Goal: Transaction & Acquisition: Purchase product/service

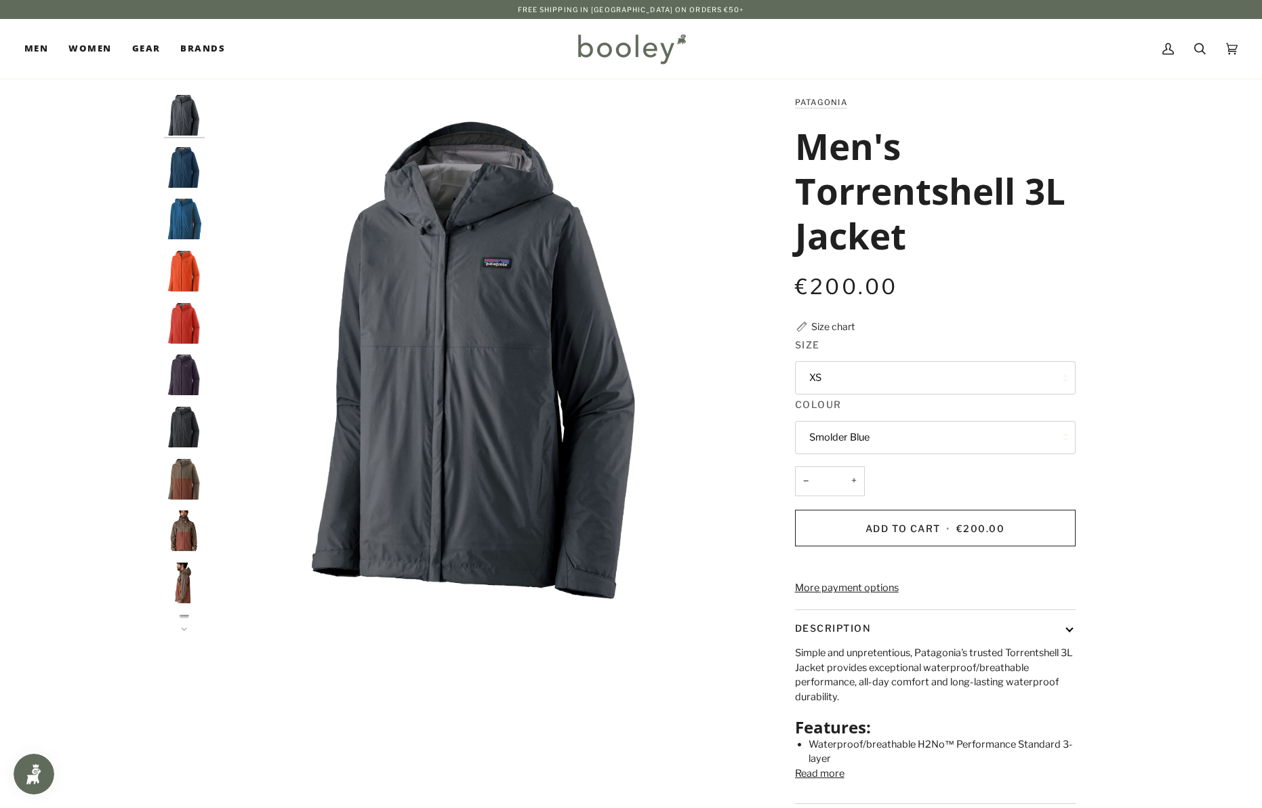
click at [850, 383] on button "XS" at bounding box center [935, 377] width 281 height 33
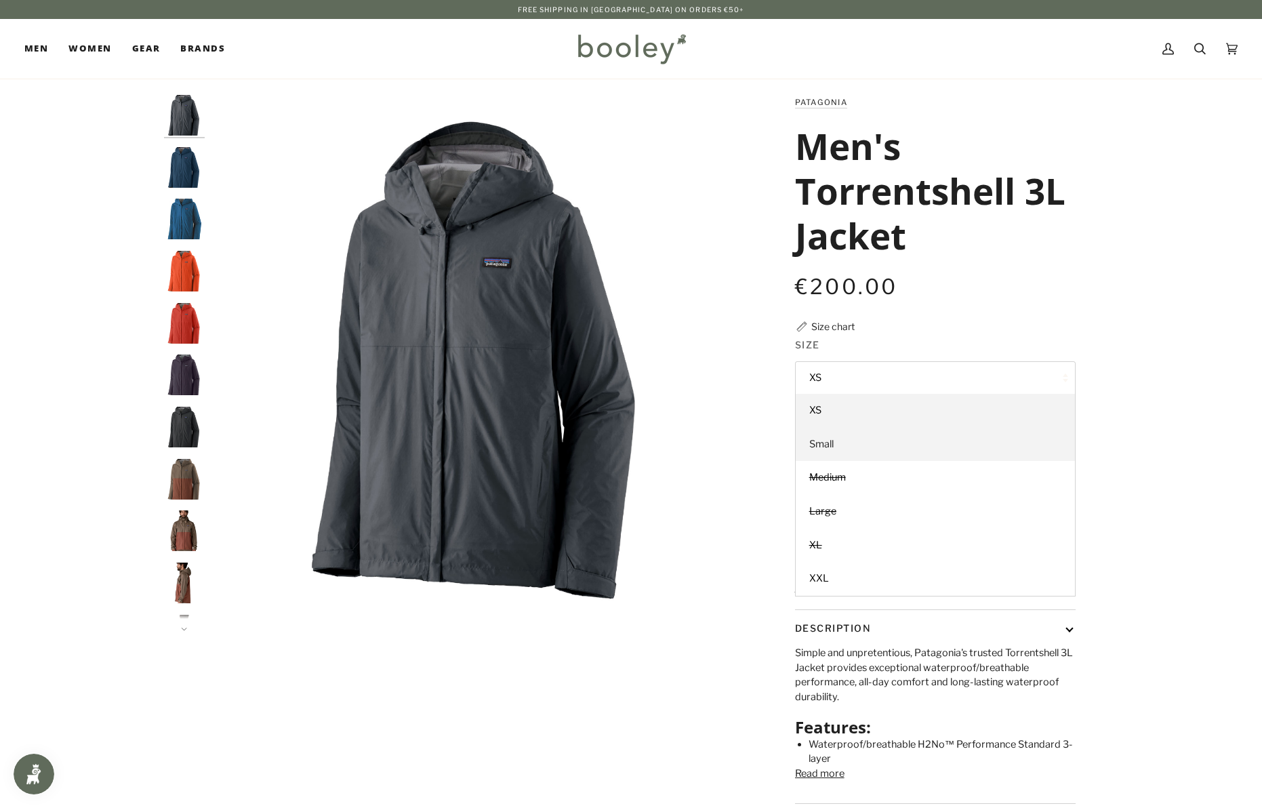
click at [831, 436] on link "Small" at bounding box center [935, 445] width 279 height 34
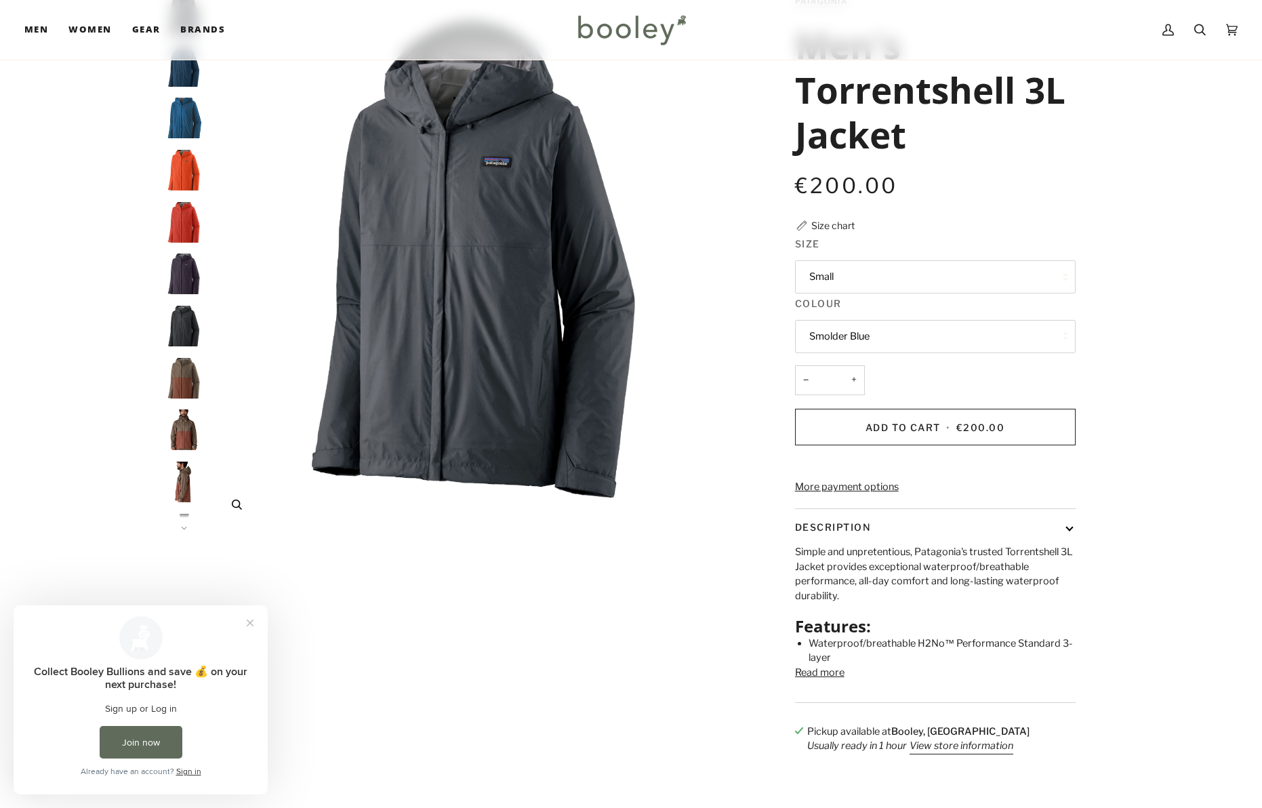
scroll to position [105, 0]
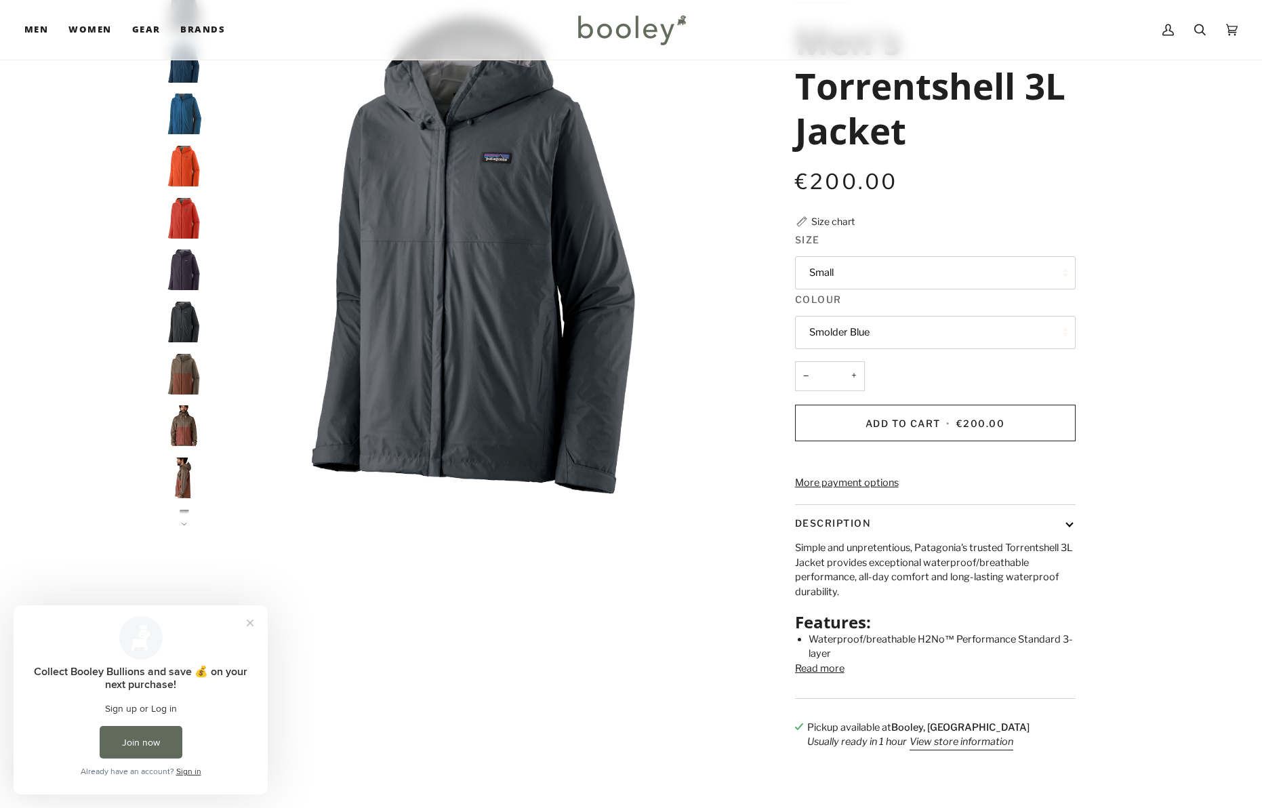
click at [188, 417] on img "Patagonia Men's Torrentshell 3L Jacket Marlow Brown - Booley Galway" at bounding box center [184, 425] width 41 height 41
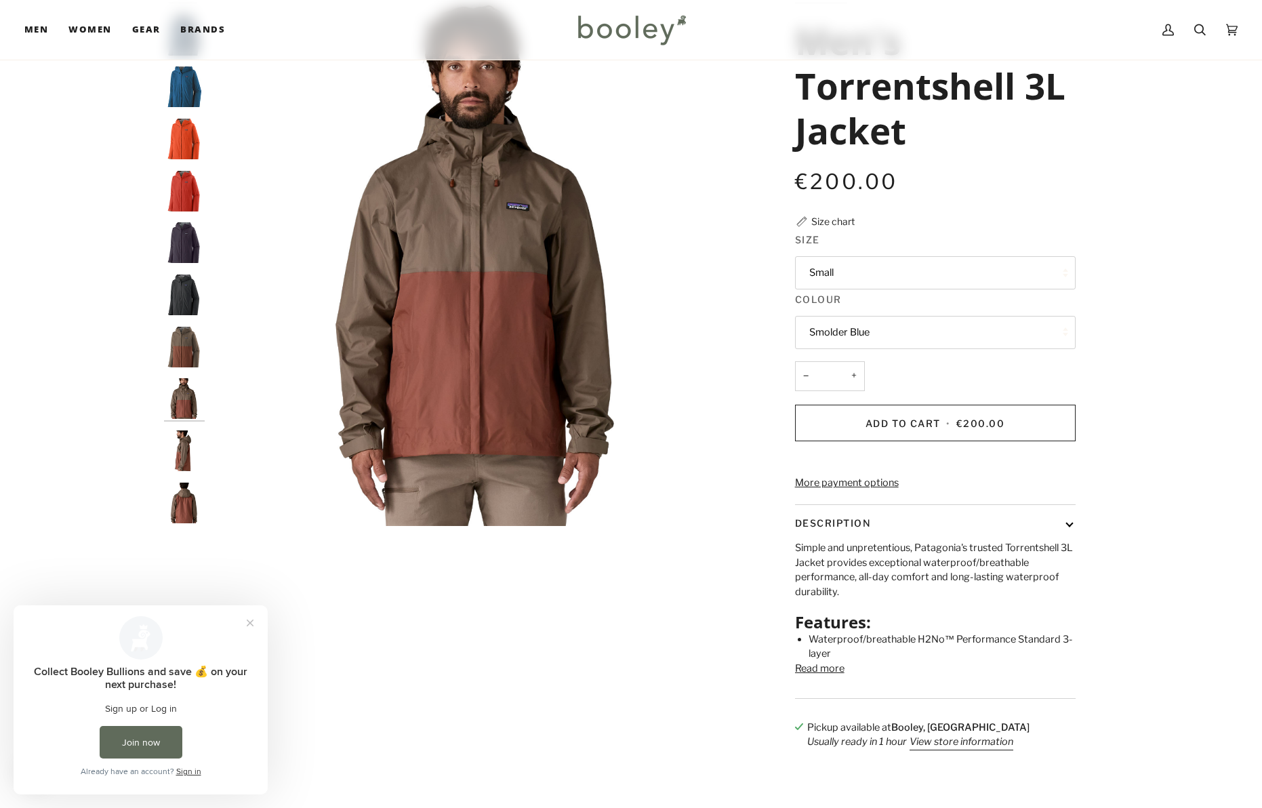
scroll to position [28, 0]
click at [180, 347] on img "Patagonia Men's Torrentshell 3L Jacket Marlow Brown - Booley Galway" at bounding box center [184, 346] width 41 height 41
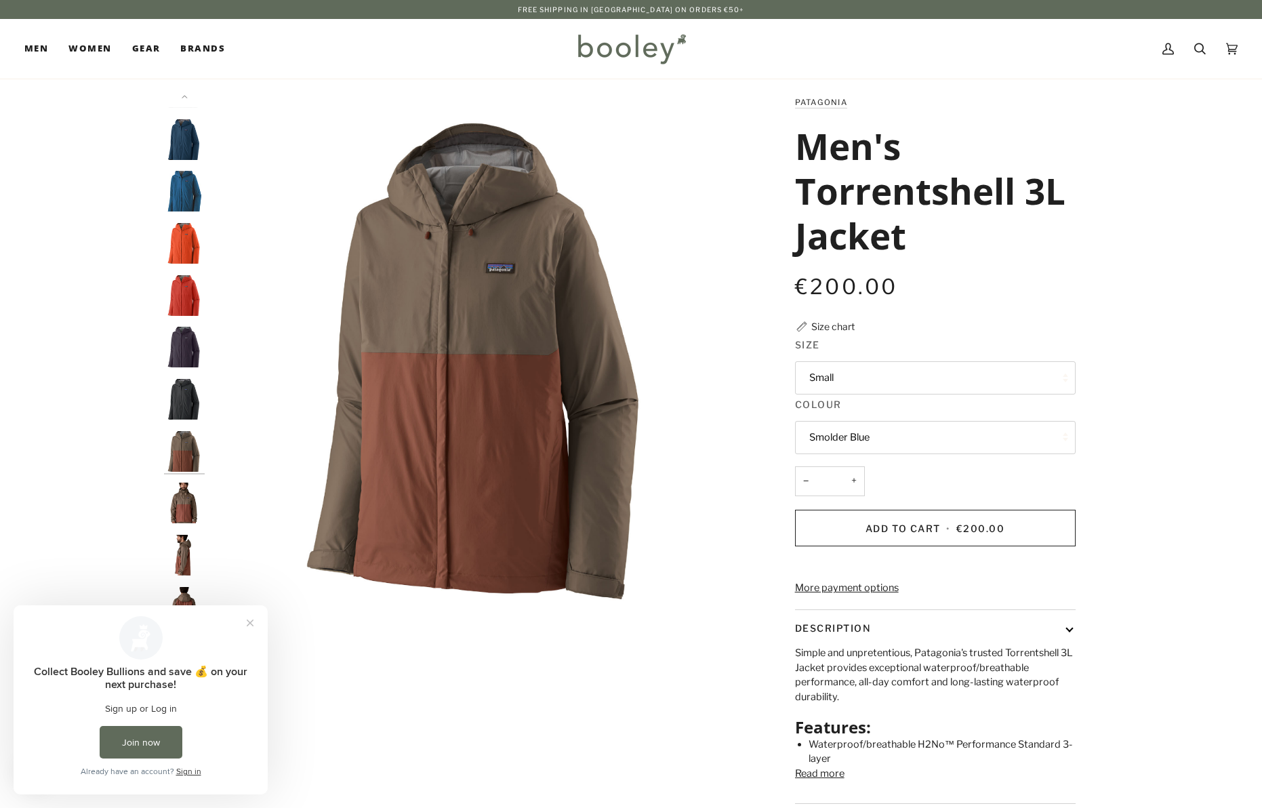
click at [185, 192] on img "Men's Torrentshell 3L Jacket" at bounding box center [184, 191] width 41 height 41
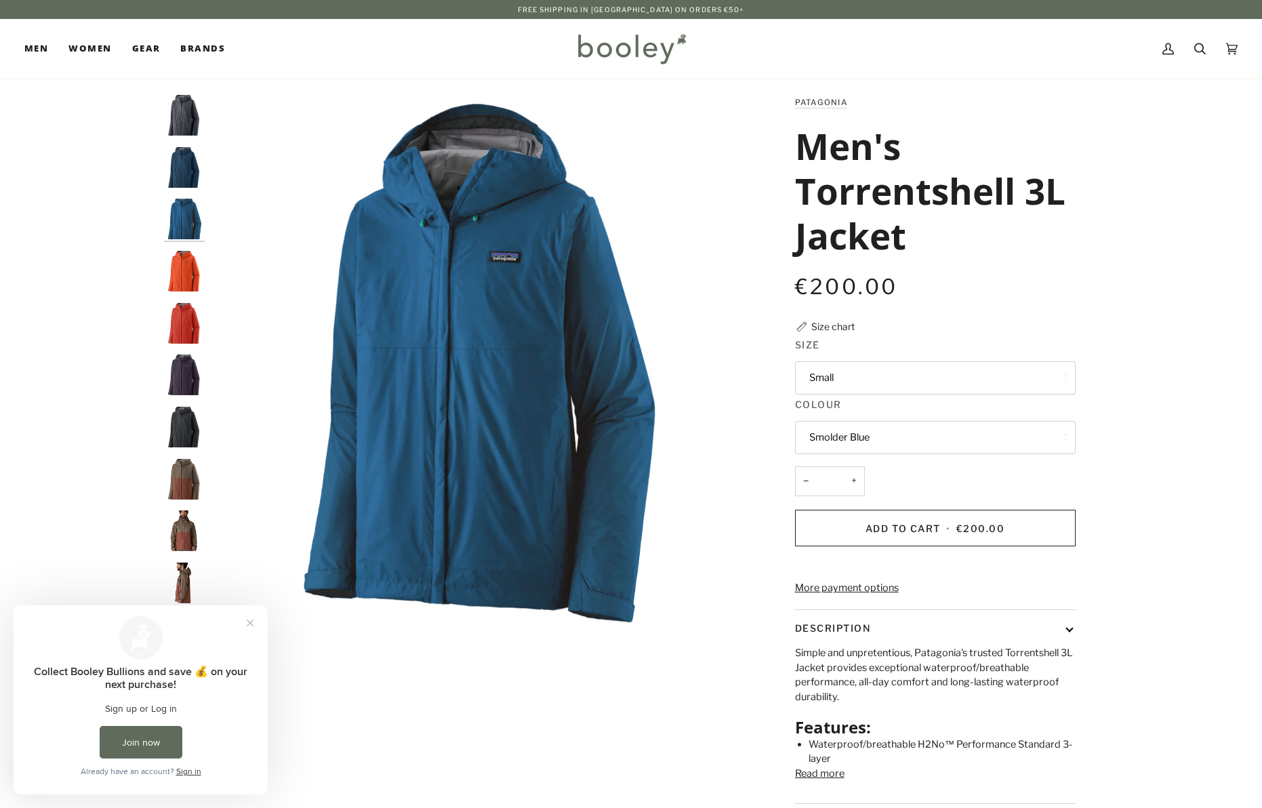
click at [190, 129] on img "Patagonia Men's Torrentshell 3L Jacket Smolder Blue - Booley Galway" at bounding box center [184, 115] width 41 height 41
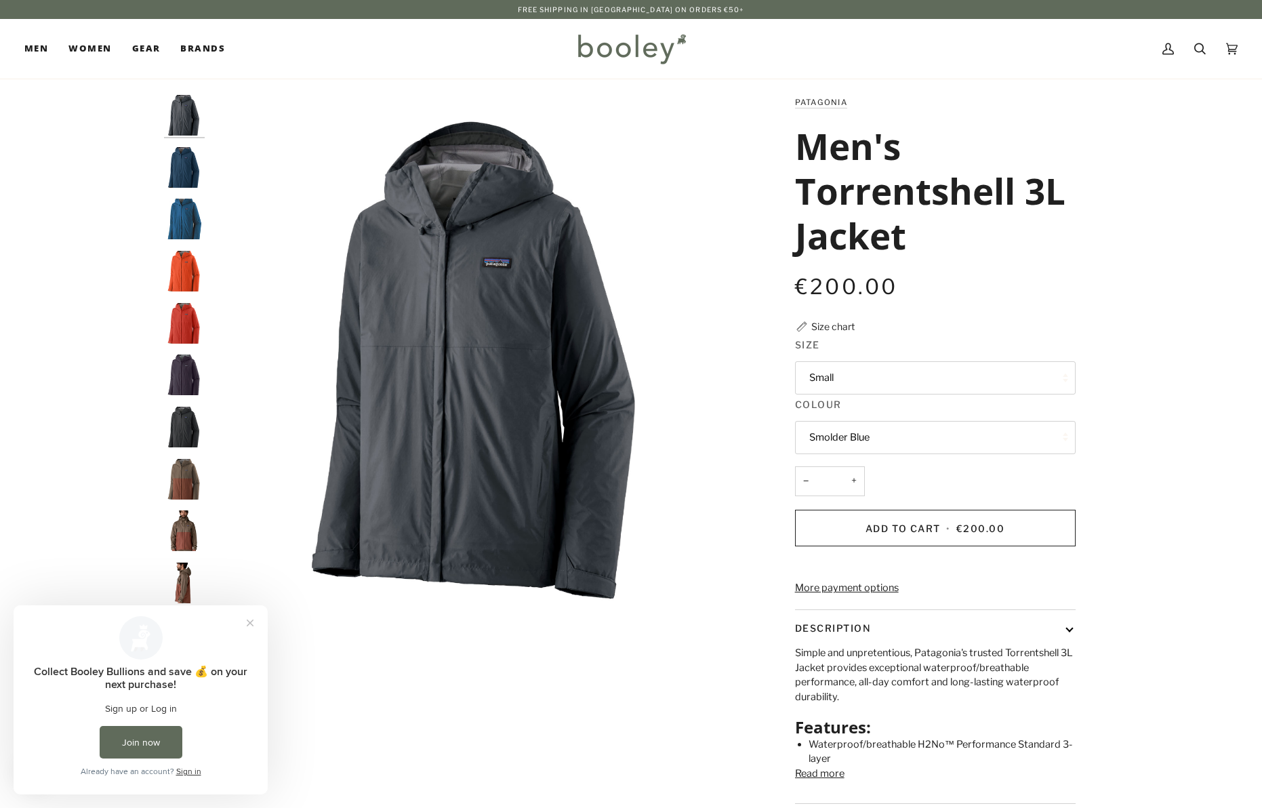
click at [181, 373] on img "Patagonia Men's Torrentshell 3L Jacket Plummet Purple - Booley Galway" at bounding box center [184, 374] width 41 height 41
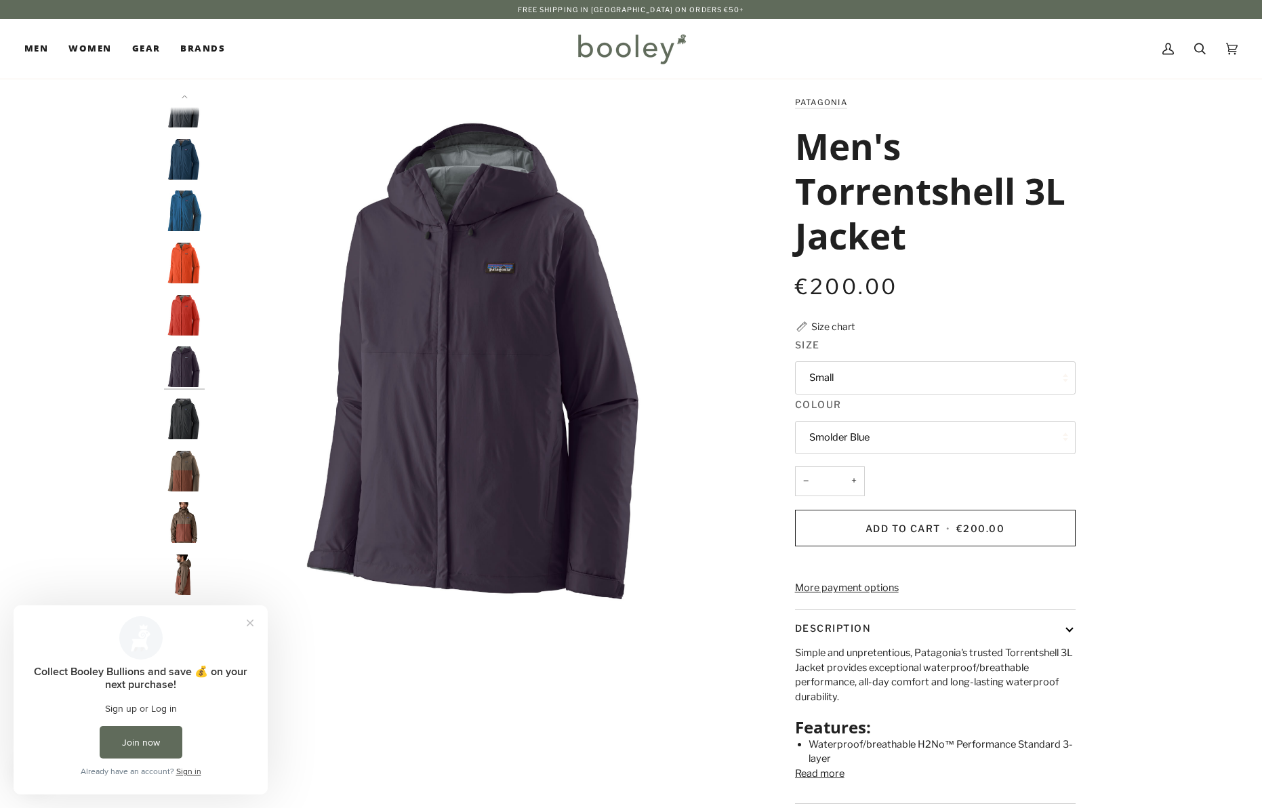
click at [178, 410] on img "Patagonia Men's Torrentshell 3L Jacket Black - Booley Galway" at bounding box center [184, 418] width 41 height 41
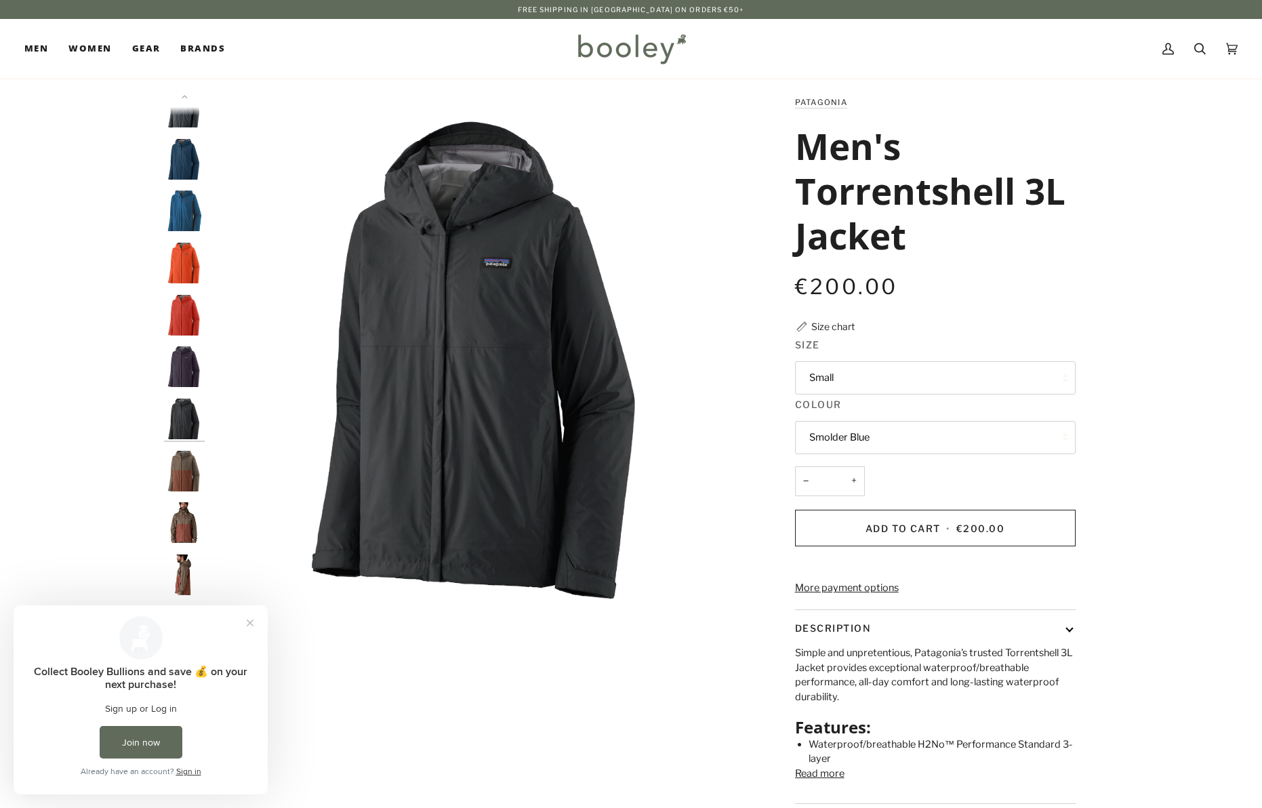
scroll to position [28, 0]
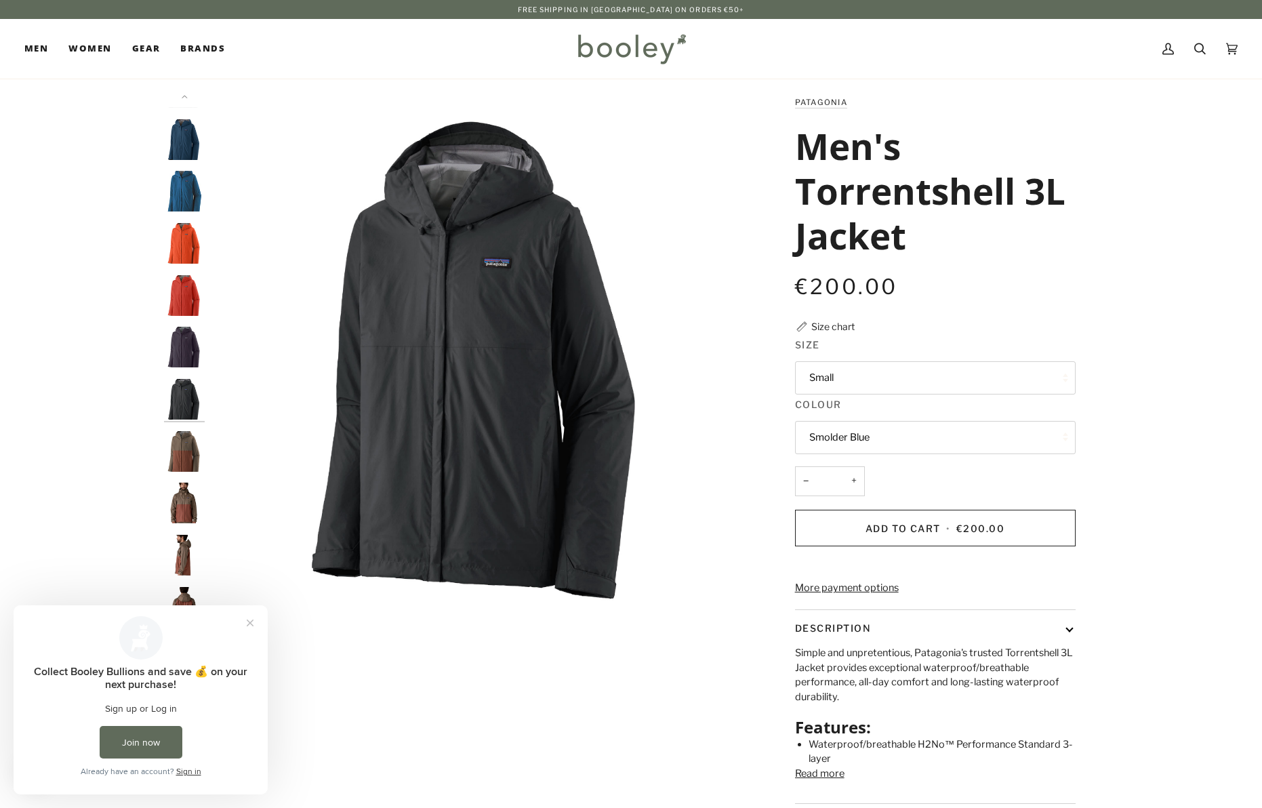
click at [180, 446] on img "Patagonia Men's Torrentshell 3L Jacket Marlow Brown - Booley Galway" at bounding box center [184, 451] width 41 height 41
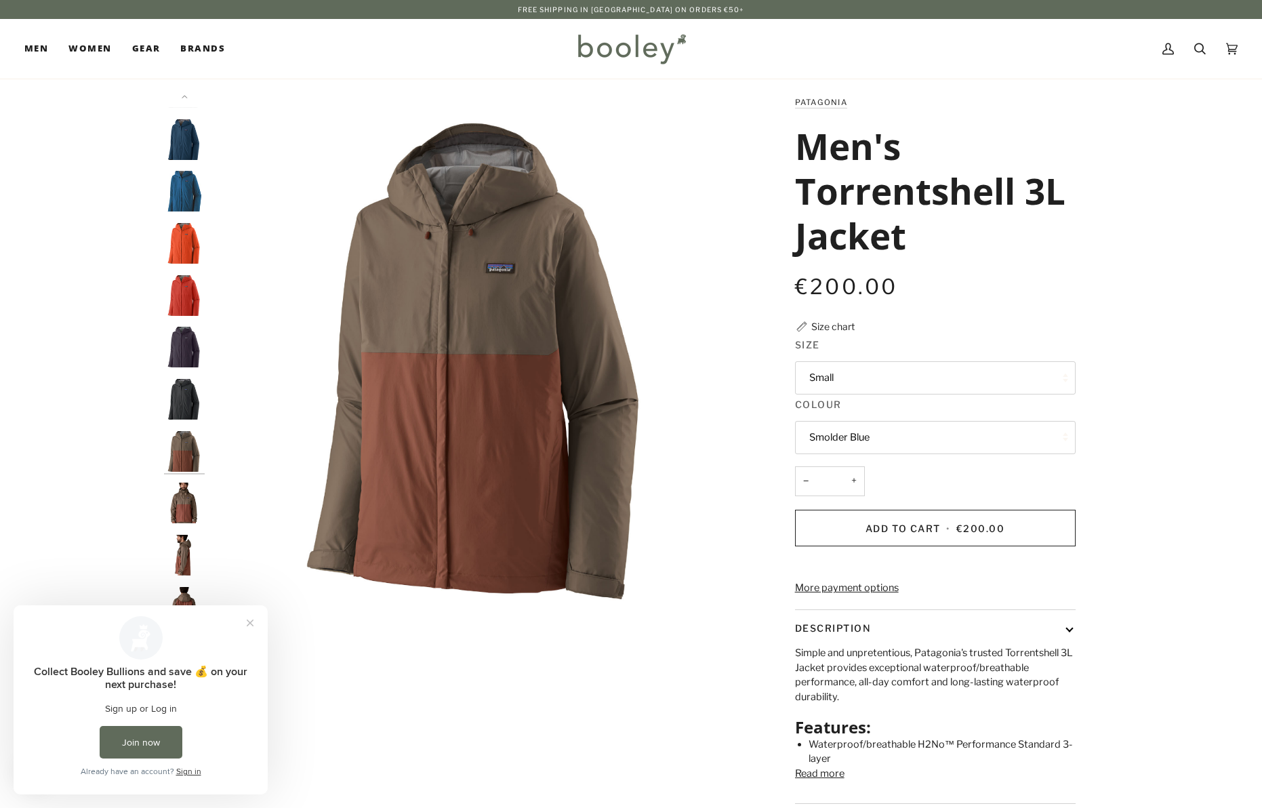
click at [178, 501] on img "Patagonia Men's Torrentshell 3L Jacket Marlow Brown - Booley Galway" at bounding box center [184, 502] width 41 height 41
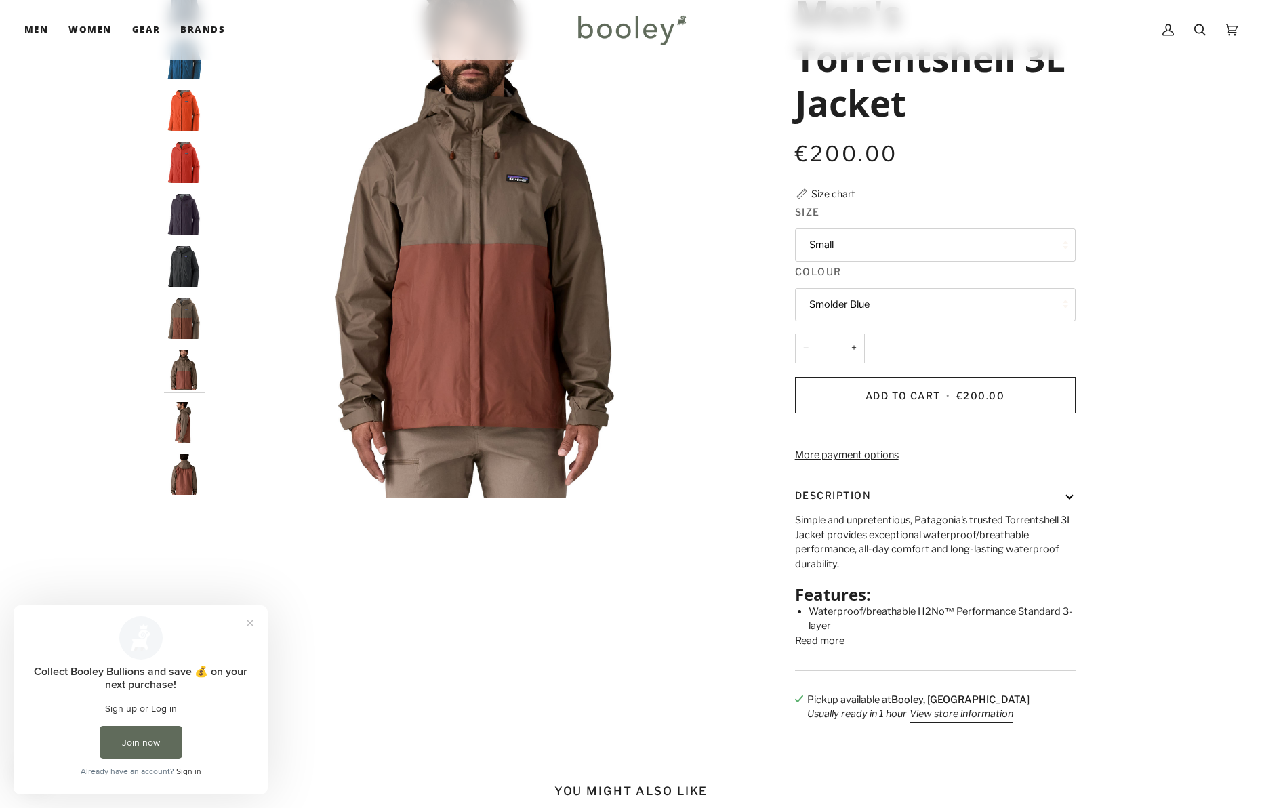
scroll to position [137, 0]
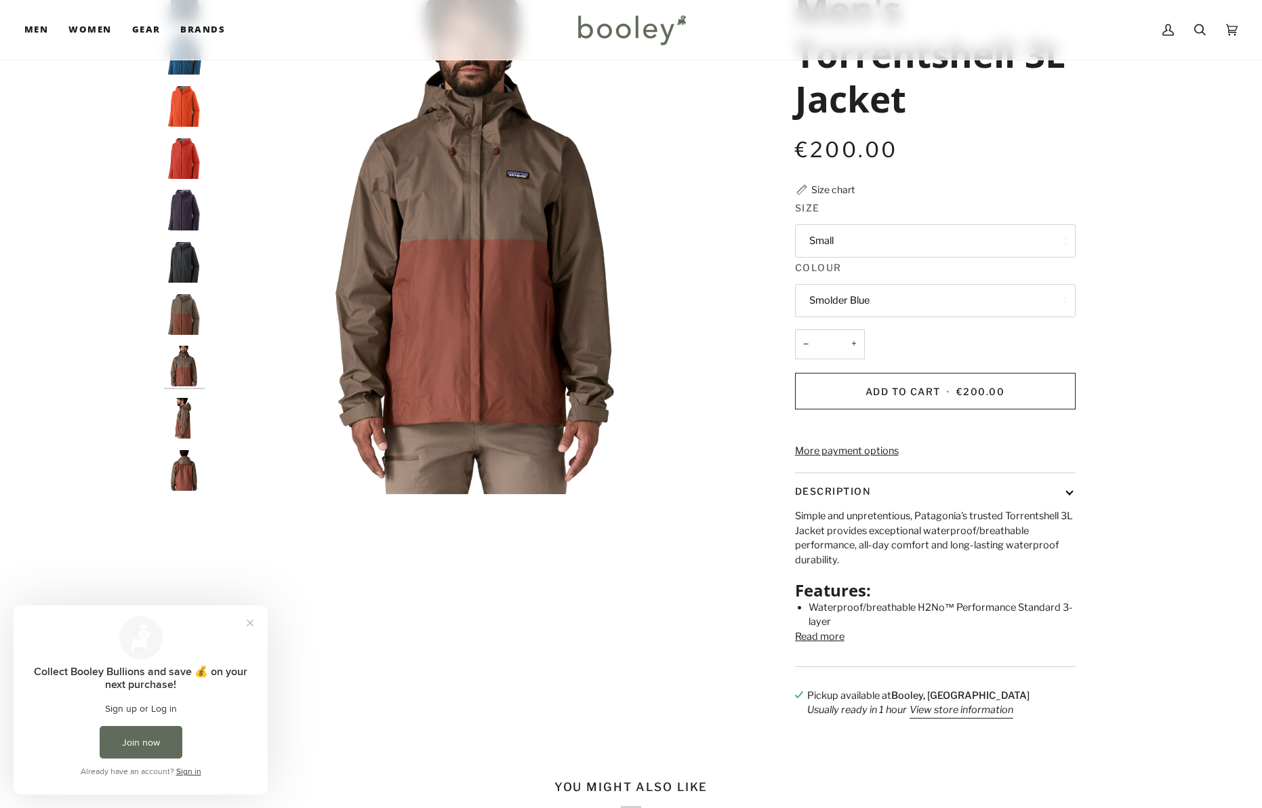
click at [188, 409] on img "Patagonia Men's Torrentshell 3L Jacket Marlow Brown - Booley Galway" at bounding box center [184, 418] width 41 height 41
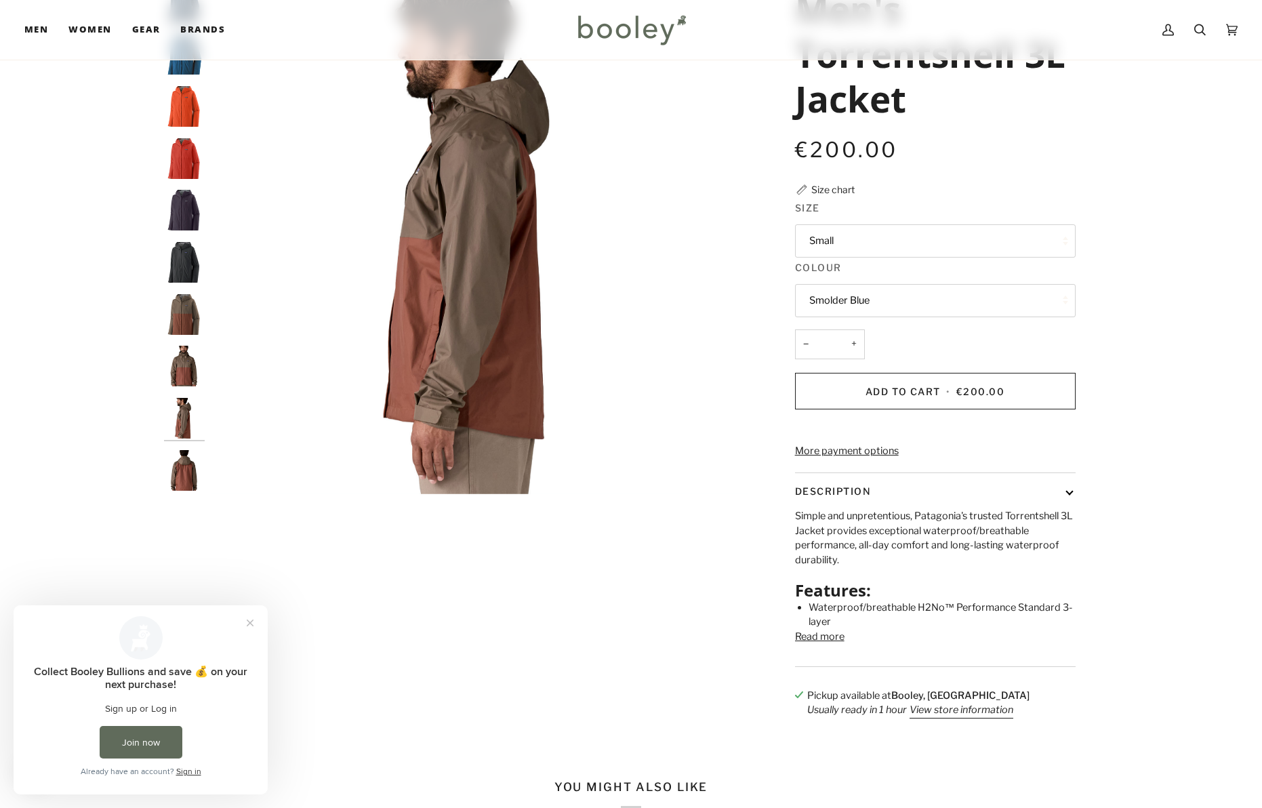
click at [183, 478] on img "Patagonia Men's Torrentshell 3L Jacket Marlow Brown - Booley Galway" at bounding box center [184, 470] width 41 height 41
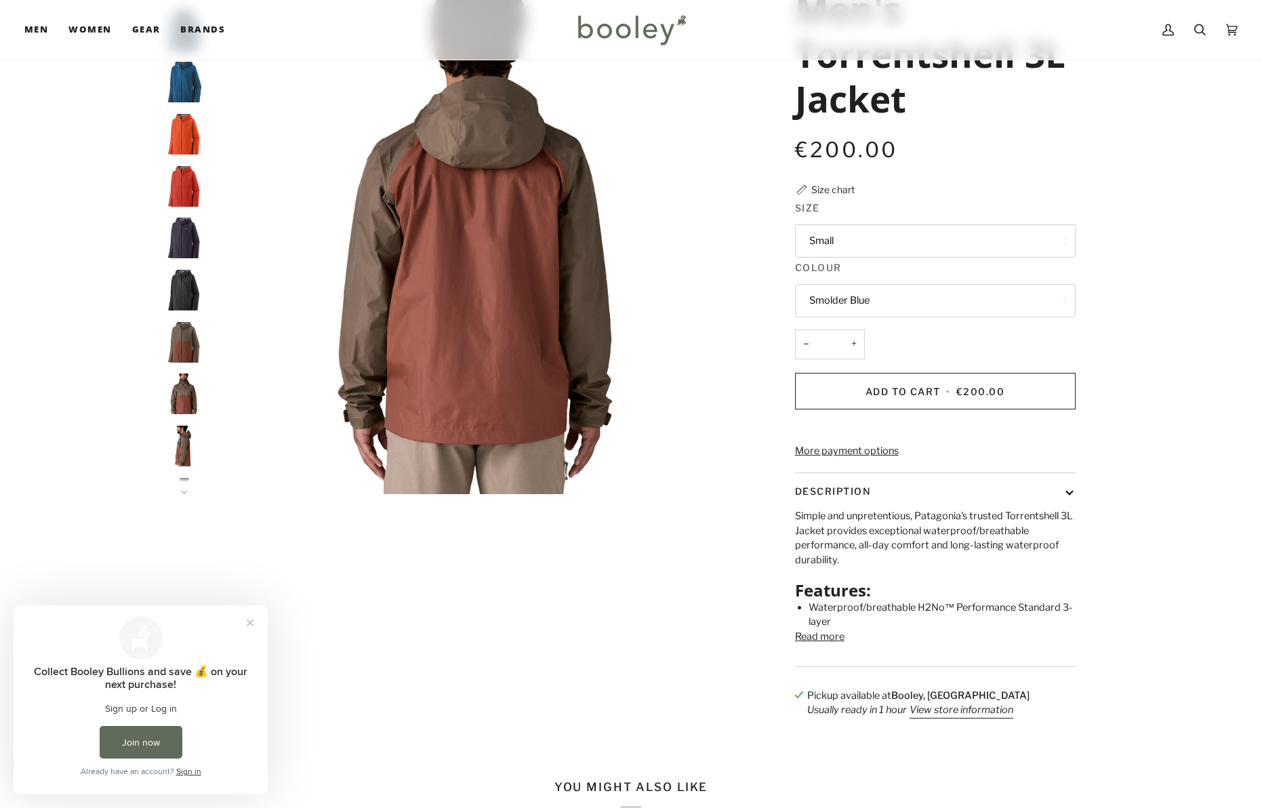
scroll to position [0, 0]
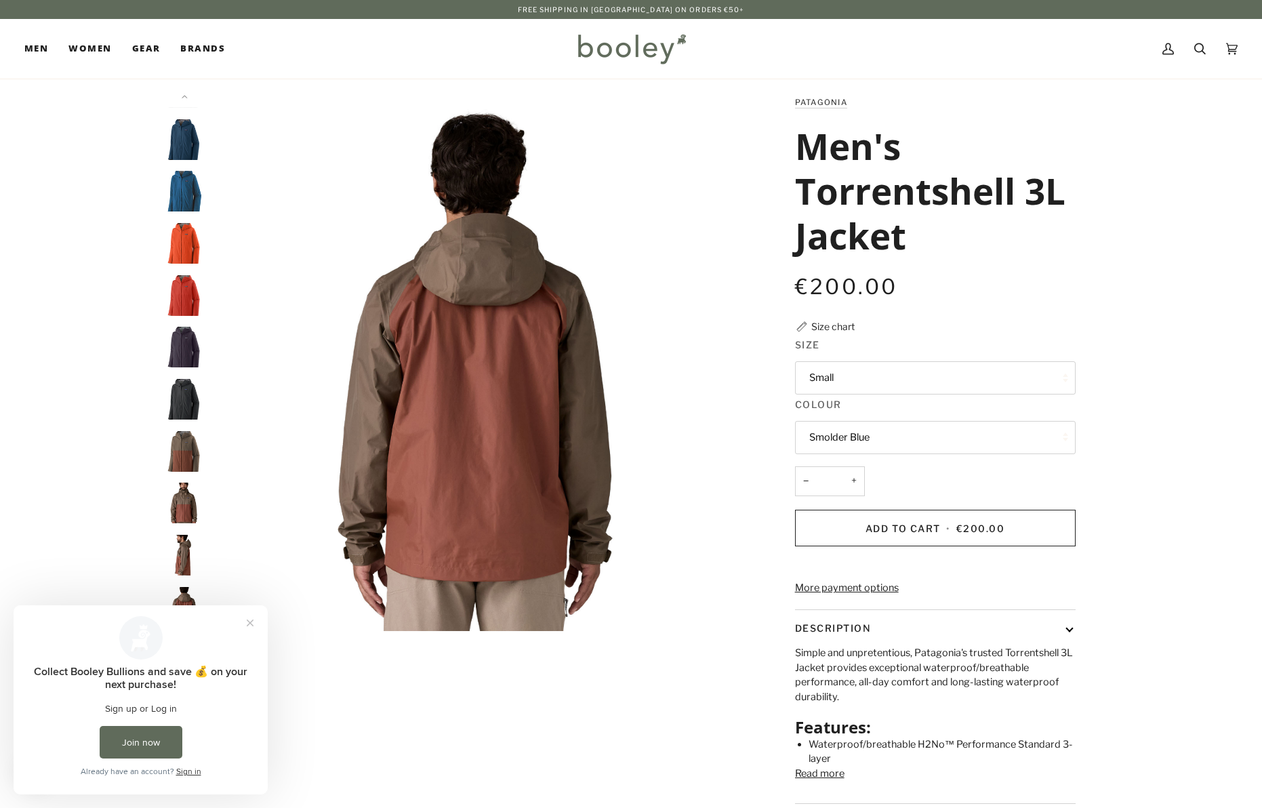
click at [197, 176] on img "Men's Torrentshell 3L Jacket" at bounding box center [184, 191] width 41 height 41
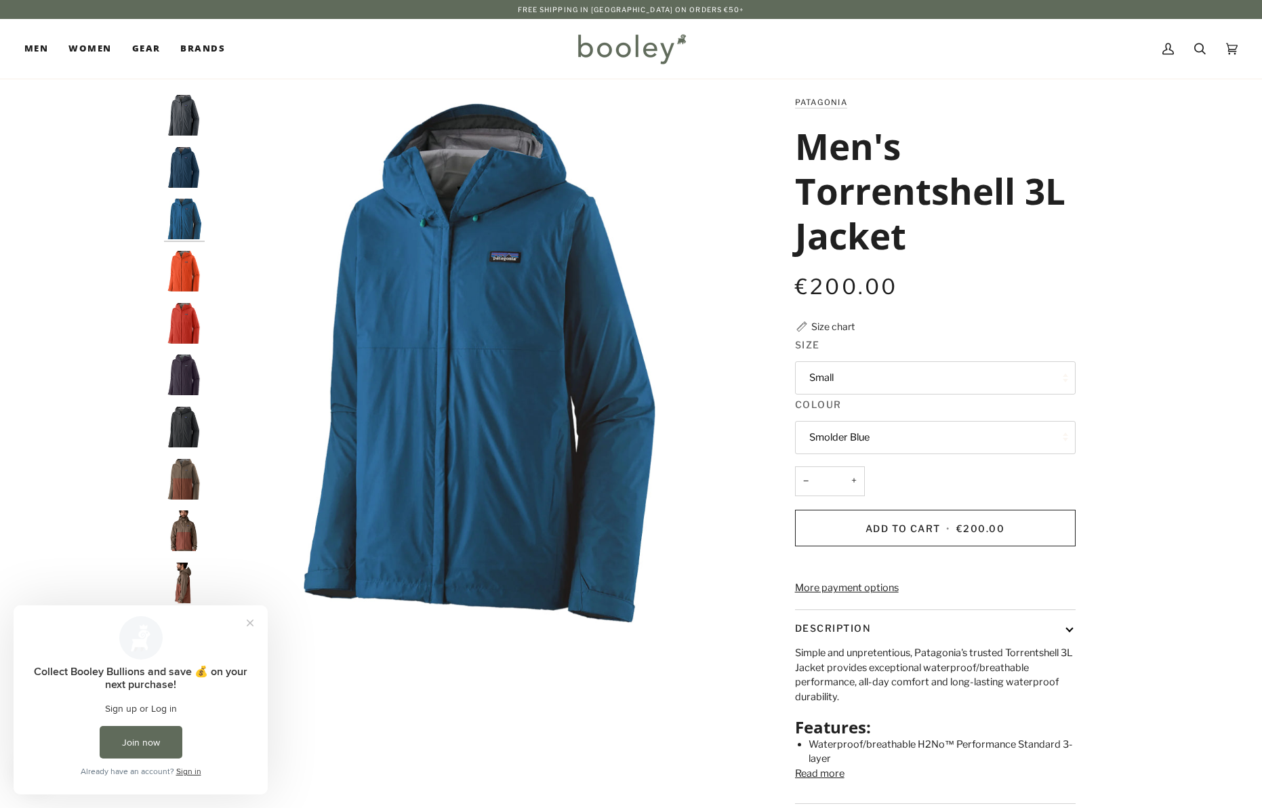
click at [873, 379] on button "Small" at bounding box center [935, 377] width 281 height 33
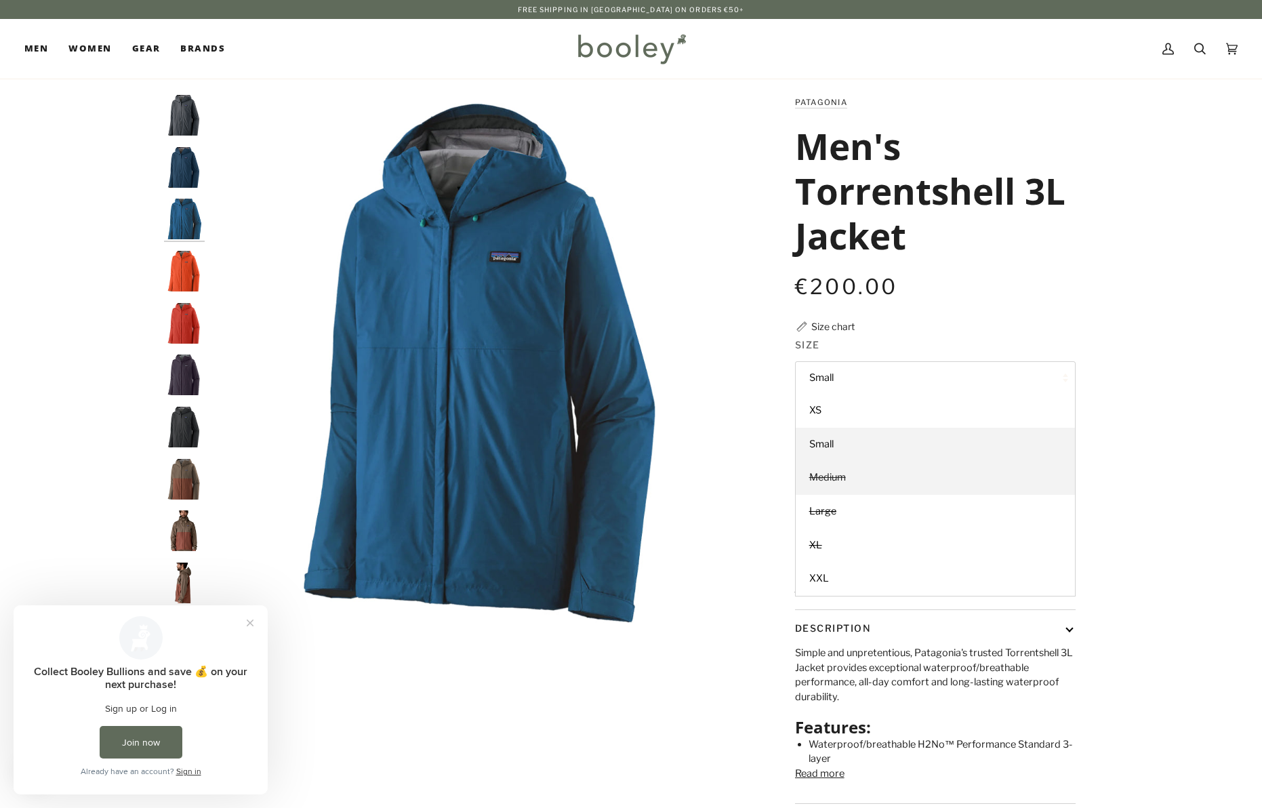
click at [845, 476] on span "Medium" at bounding box center [827, 477] width 37 height 12
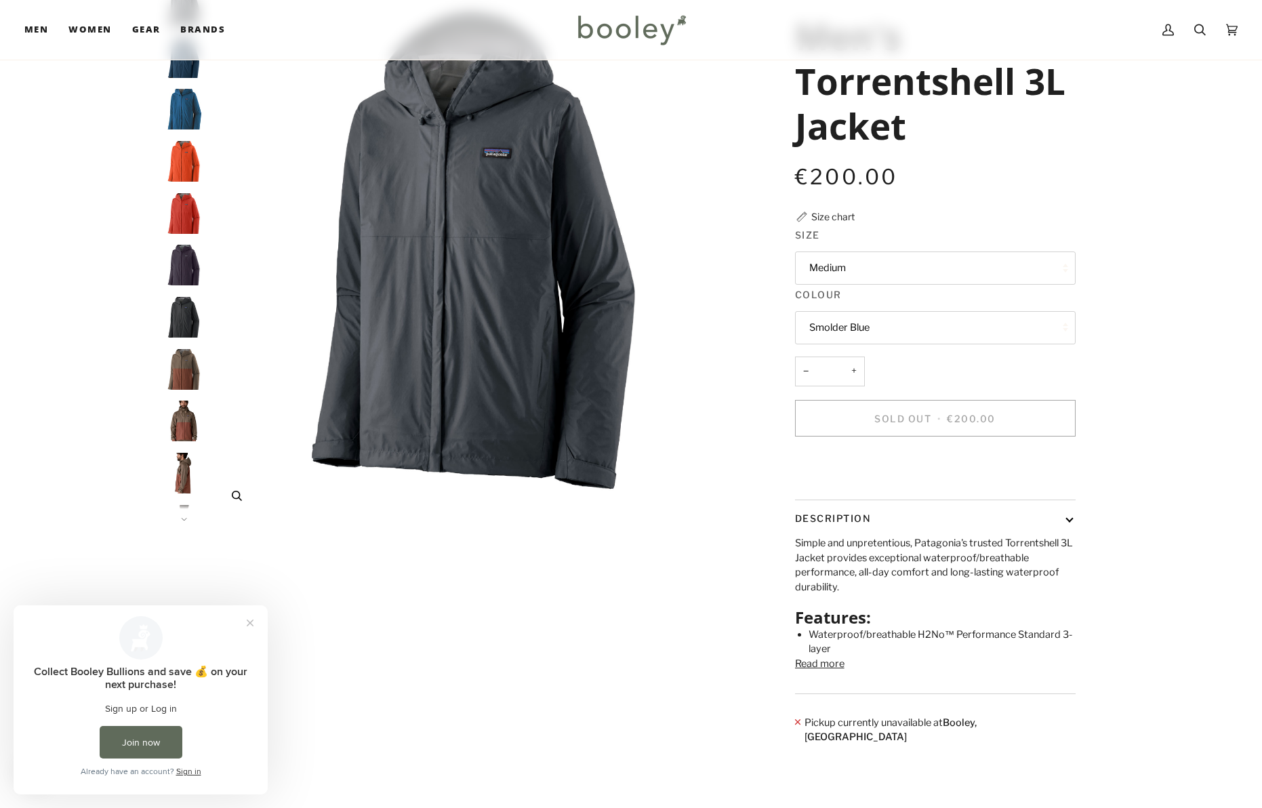
scroll to position [112, 0]
